Goal: Task Accomplishment & Management: Complete application form

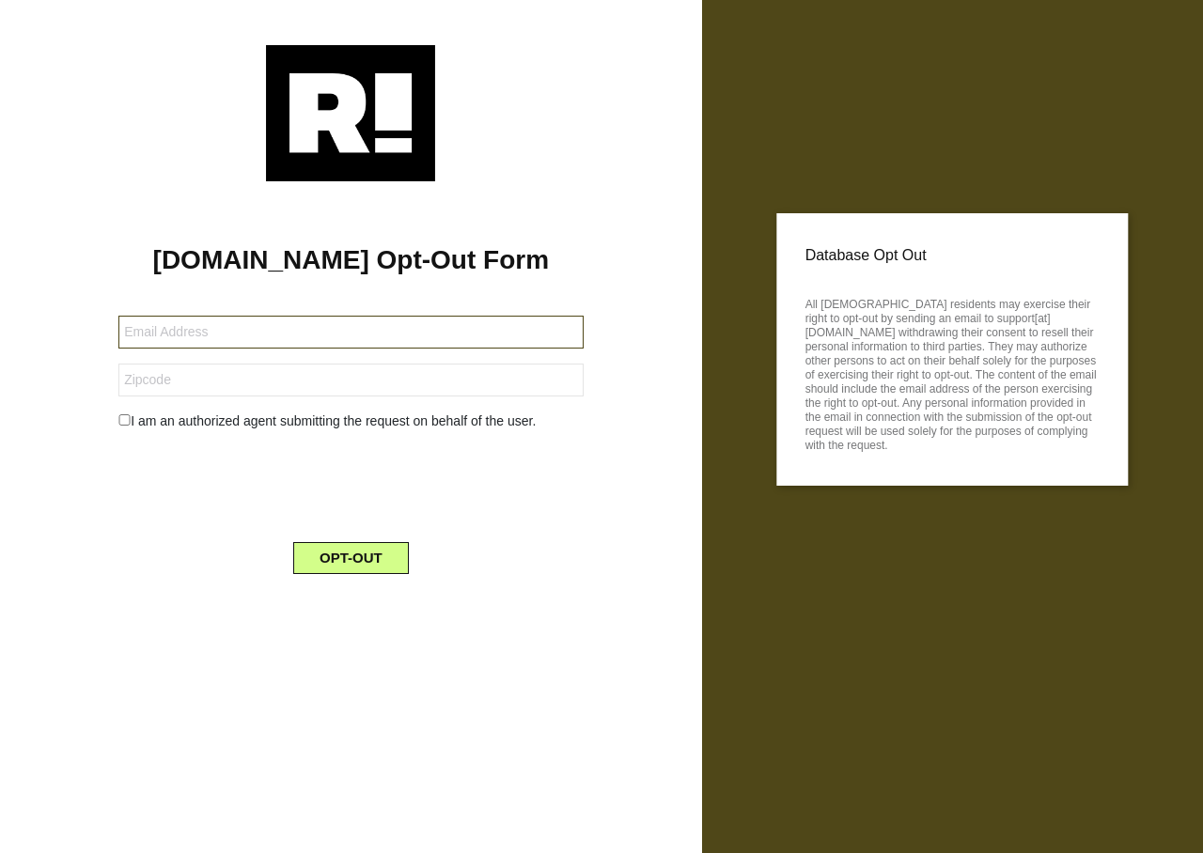
type input "[EMAIL_ADDRESS][DOMAIN_NAME]"
type input "77384"
type input "[EMAIL_ADDRESS][DOMAIN_NAME]"
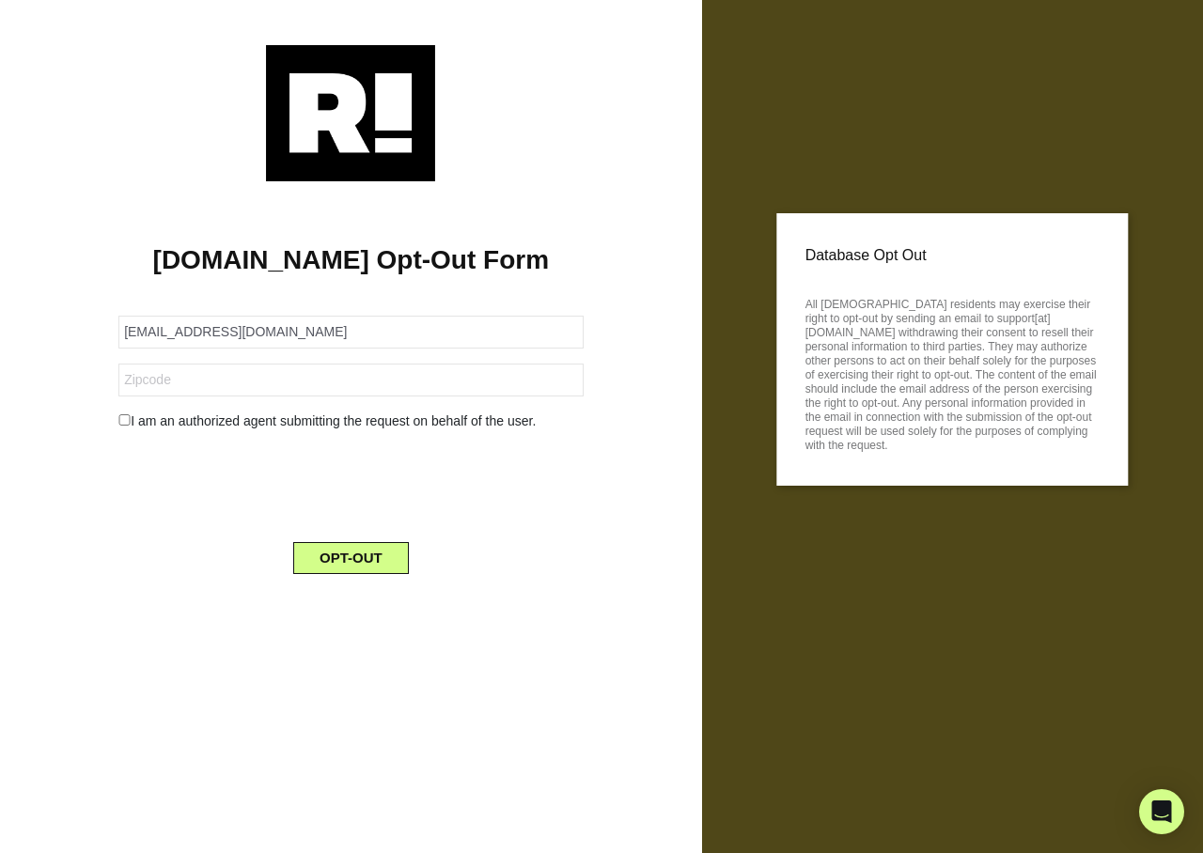
type input "77384"
type input "[EMAIL_ADDRESS][DOMAIN_NAME]"
type input "77384"
